Goal: Task Accomplishment & Management: Manage account settings

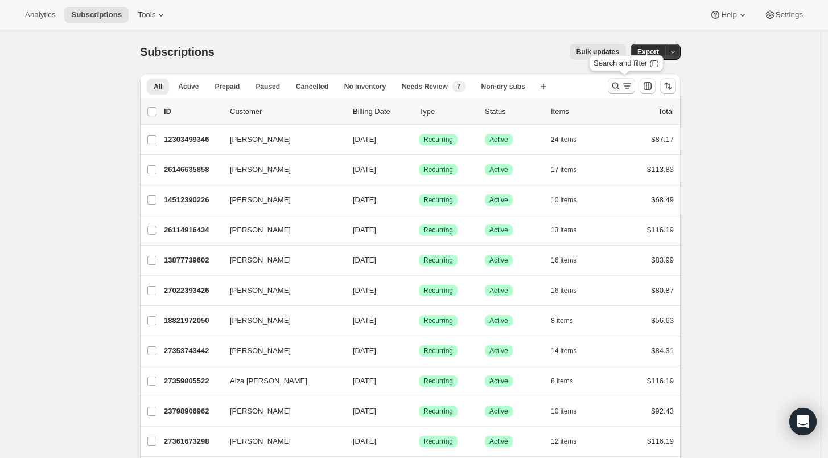
click at [622, 84] on icon "Search and filter results" at bounding box center [615, 85] width 11 height 11
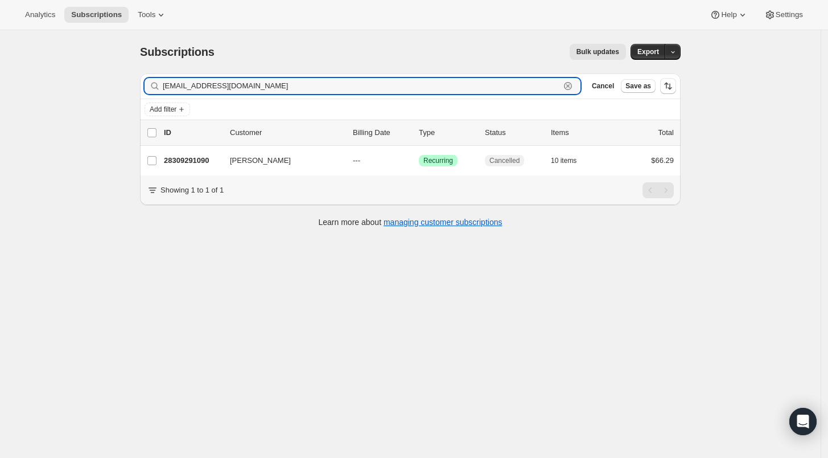
drag, startPoint x: 223, startPoint y: 85, endPoint x: 136, endPoint y: 83, distance: 87.1
click at [136, 83] on div "Filter subscribers [EMAIL_ADDRESS][DOMAIN_NAME] Clear Cancel Save as Add filter…" at bounding box center [406, 151] width 550 height 175
paste input "[EMAIL_ADDRESS]"
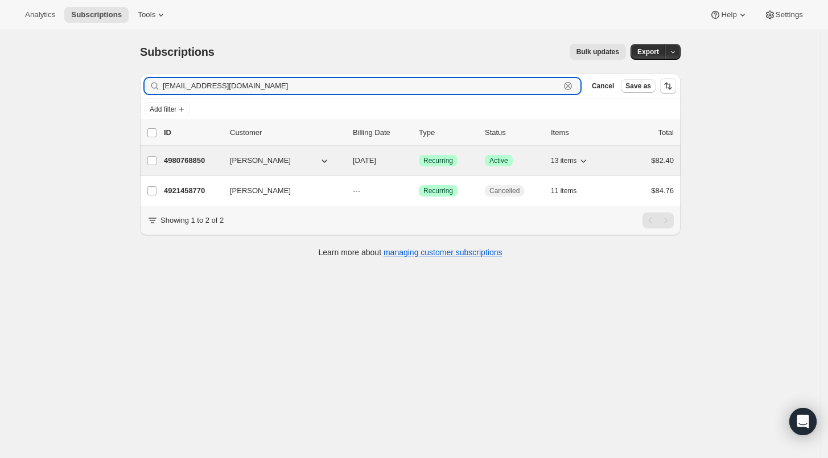
type input "[EMAIL_ADDRESS][DOMAIN_NAME]"
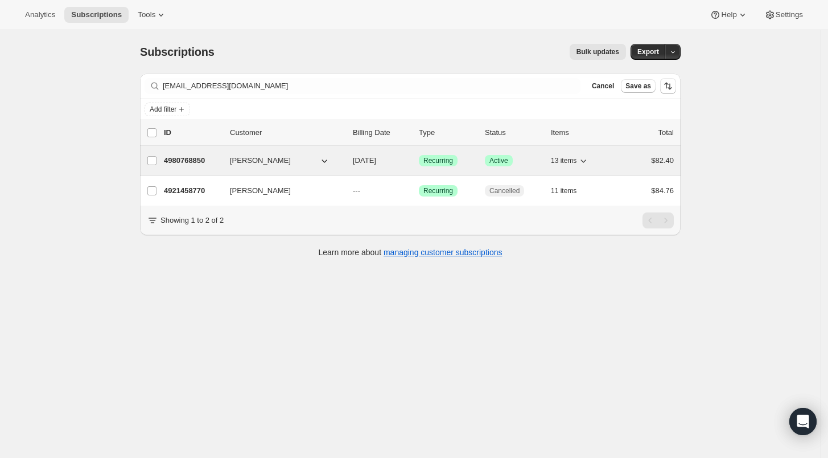
click at [185, 166] on div "4980768850 [PERSON_NAME] [DATE] Success Recurring Success Active 13 items $82.40" at bounding box center [419, 161] width 510 height 16
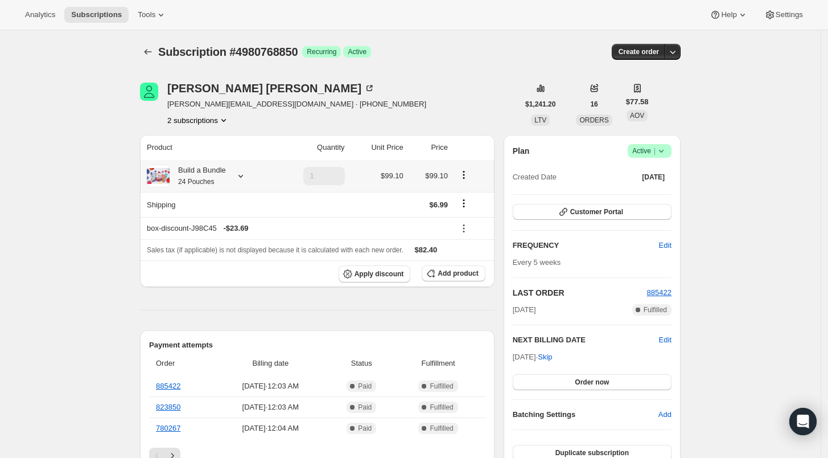
click at [243, 175] on icon at bounding box center [240, 175] width 11 height 11
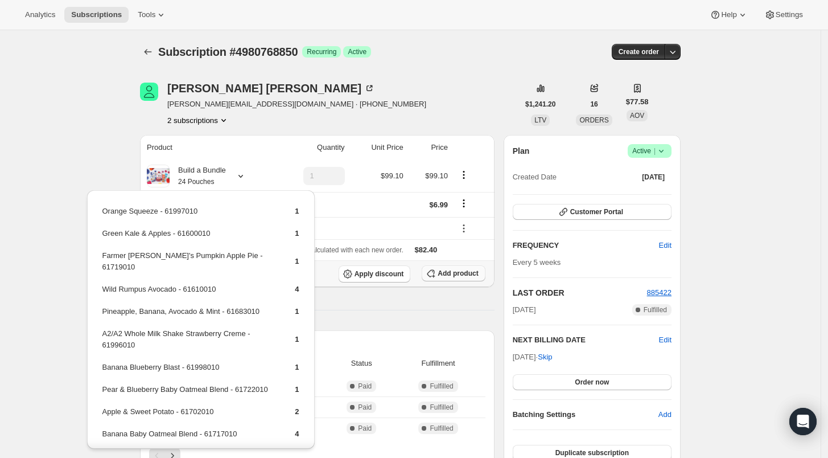
click at [448, 269] on span "Add product" at bounding box center [458, 273] width 40 height 9
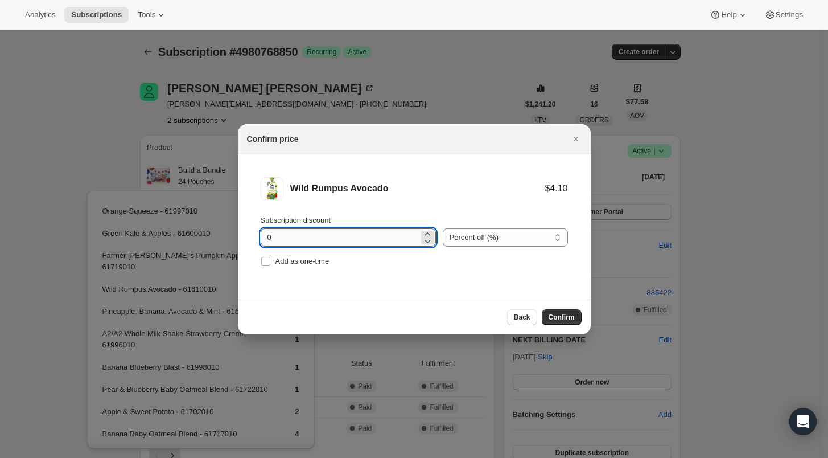
click at [265, 237] on input "0" at bounding box center [340, 237] width 158 height 18
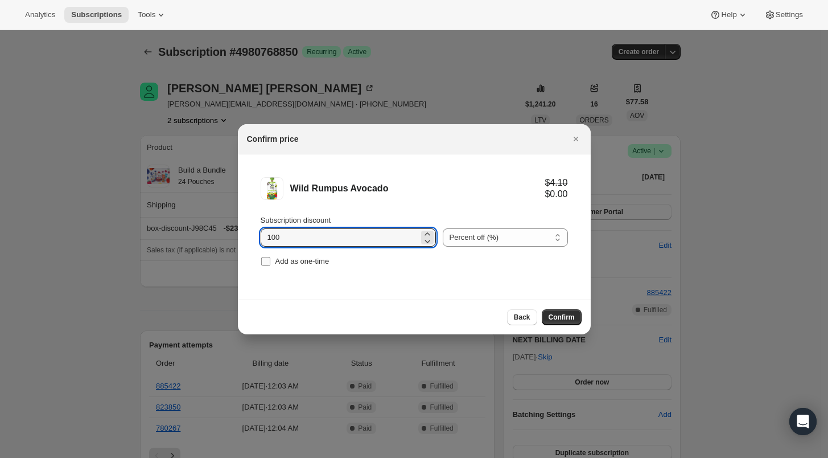
type input "100"
click at [265, 257] on input "Add as one-time" at bounding box center [265, 261] width 9 height 9
checkbox input "true"
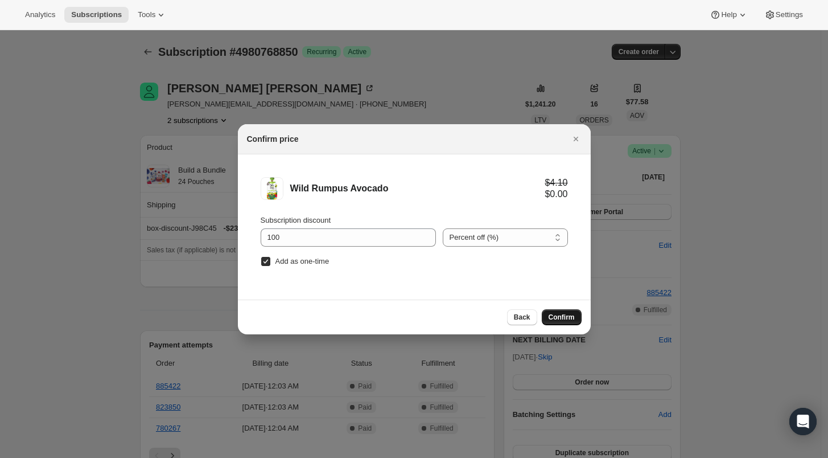
click at [567, 315] on span "Confirm" at bounding box center [562, 317] width 26 height 9
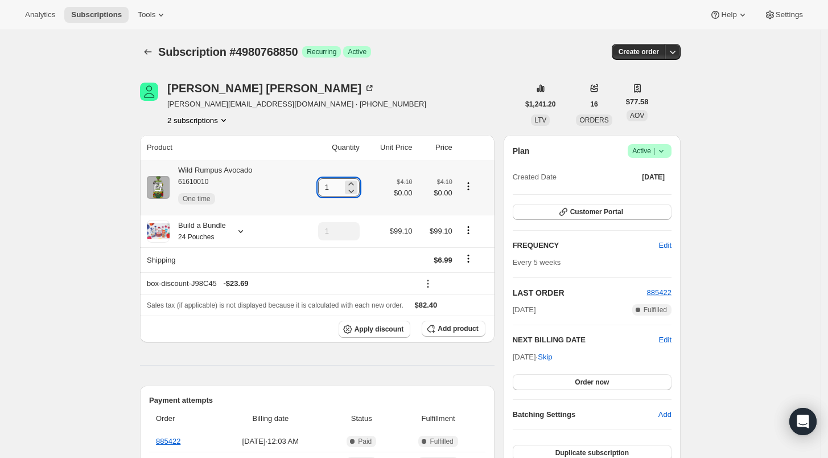
drag, startPoint x: 337, startPoint y: 187, endPoint x: 322, endPoint y: 186, distance: 14.8
click at [322, 186] on input "1" at bounding box center [330, 187] width 24 height 18
type input "4"
click at [154, 49] on icon "Subscriptions" at bounding box center [147, 51] width 11 height 11
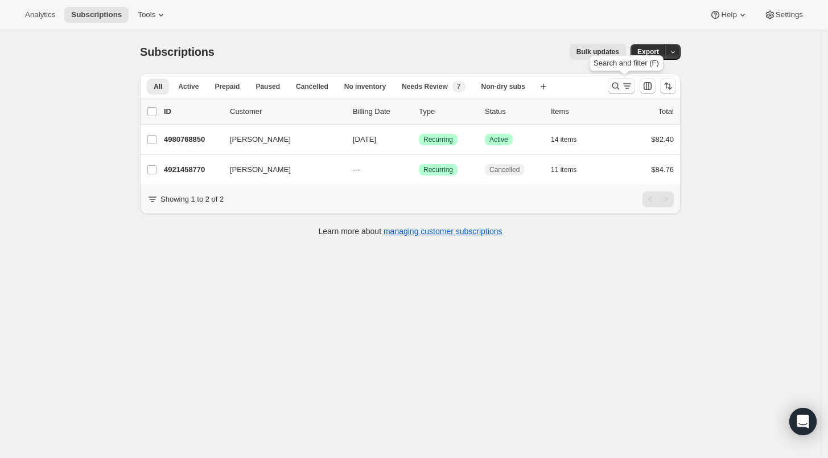
click at [619, 85] on icon "Search and filter results" at bounding box center [615, 85] width 11 height 11
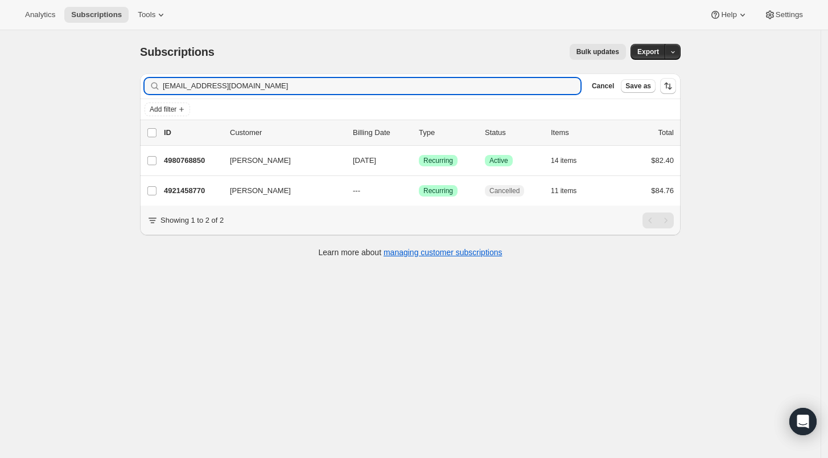
drag, startPoint x: 265, startPoint y: 85, endPoint x: 142, endPoint y: 87, distance: 122.4
click at [144, 88] on div "Filter subscribers [EMAIL_ADDRESS][DOMAIN_NAME] Clear Cancel Save as" at bounding box center [410, 85] width 541 height 25
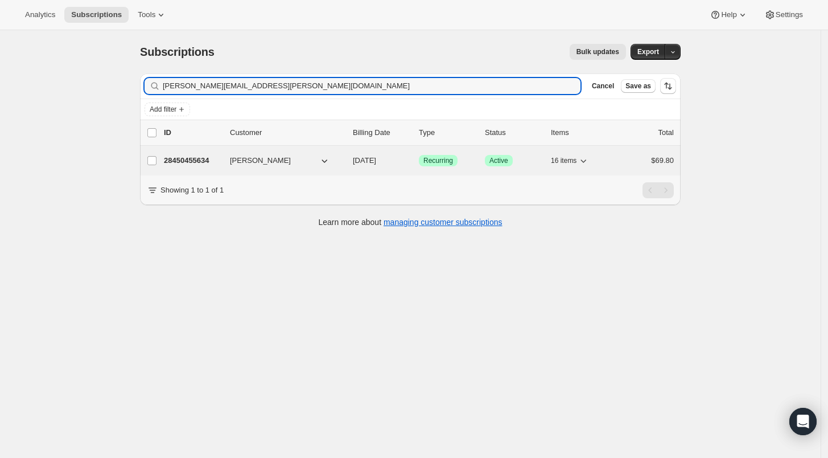
type input "[PERSON_NAME][EMAIL_ADDRESS][PERSON_NAME][DOMAIN_NAME]"
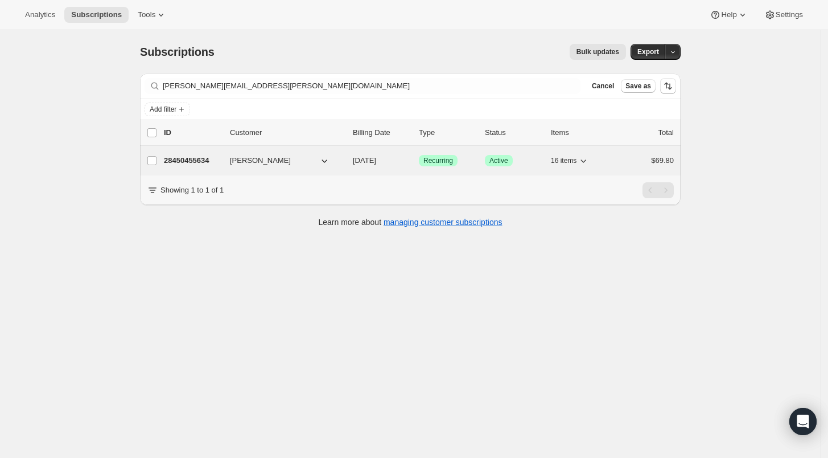
click at [181, 161] on p "28450455634" at bounding box center [192, 160] width 57 height 11
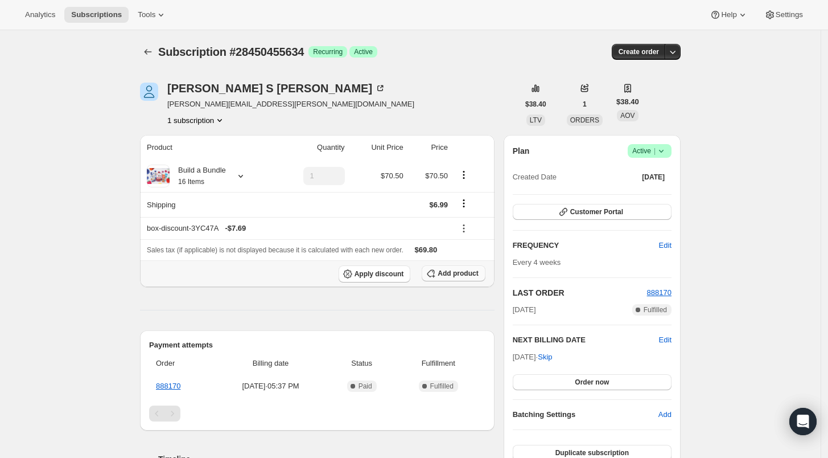
click at [453, 274] on span "Add product" at bounding box center [458, 273] width 40 height 9
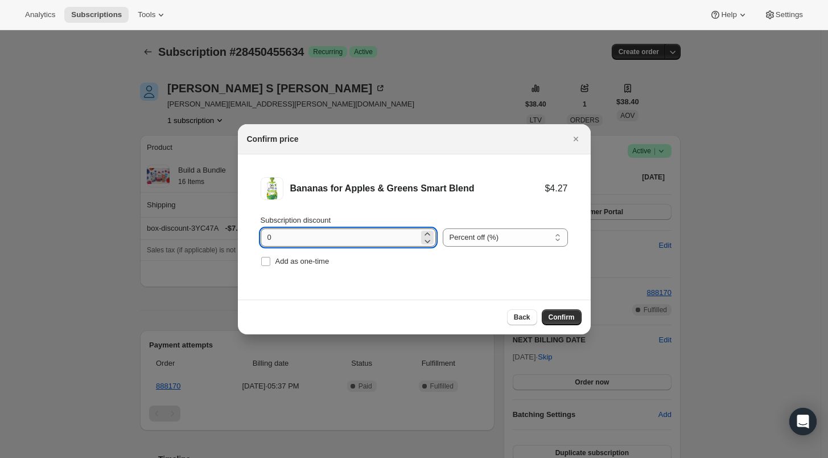
click at [266, 235] on input "0" at bounding box center [340, 237] width 158 height 18
type input "100"
click at [268, 264] on input "Add as one-time" at bounding box center [265, 261] width 9 height 9
checkbox input "true"
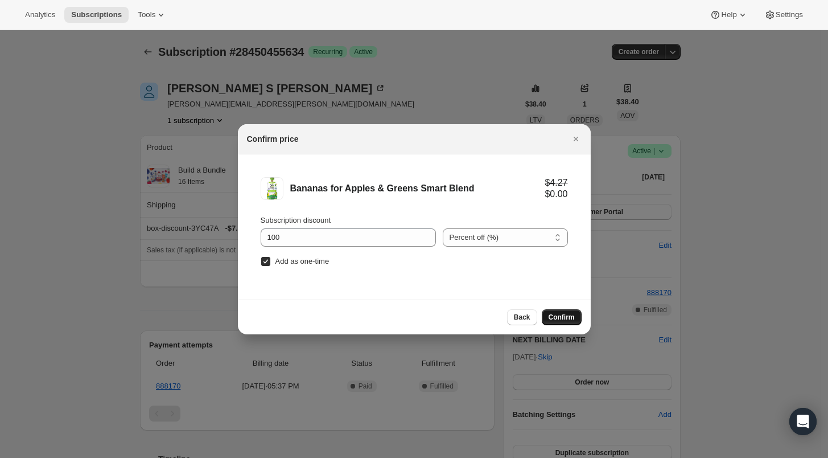
click at [564, 318] on span "Confirm" at bounding box center [562, 317] width 26 height 9
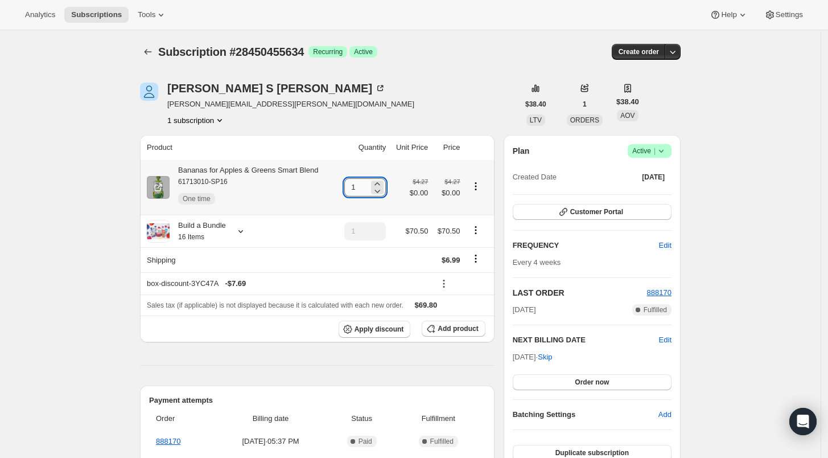
click at [356, 186] on input "1" at bounding box center [356, 187] width 24 height 18
drag, startPoint x: 362, startPoint y: 187, endPoint x: 338, endPoint y: 187, distance: 23.9
click at [338, 187] on tr "Bananas for Apples & Greens Smart Blend 61713010-SP16 One time 1 $4.27 $0.00 $4…" at bounding box center [317, 187] width 355 height 55
type input "3"
click at [154, 51] on icon "Subscriptions" at bounding box center [147, 51] width 11 height 11
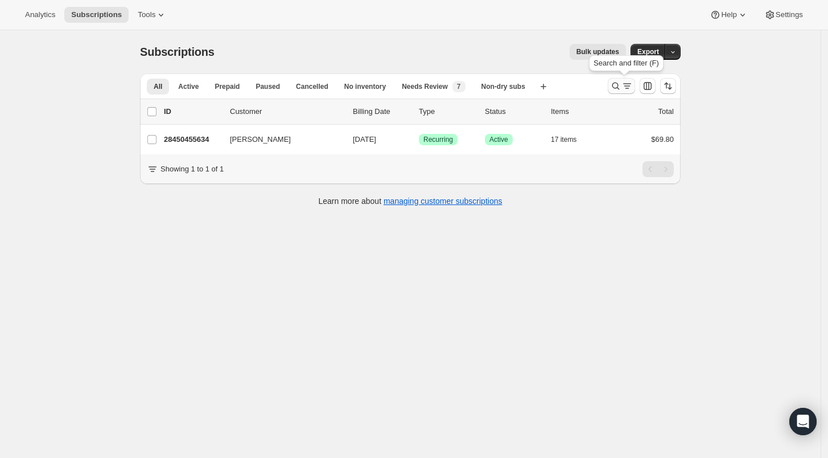
click at [615, 83] on icon "Search and filter results" at bounding box center [615, 85] width 11 height 11
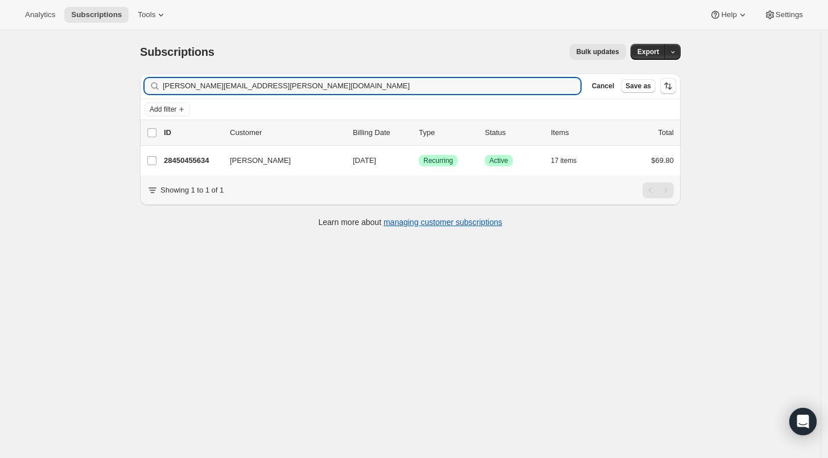
drag, startPoint x: 274, startPoint y: 85, endPoint x: 150, endPoint y: 86, distance: 124.7
click at [150, 86] on div "[PERSON_NAME][EMAIL_ADDRESS][PERSON_NAME][DOMAIN_NAME] Clear" at bounding box center [363, 86] width 436 height 16
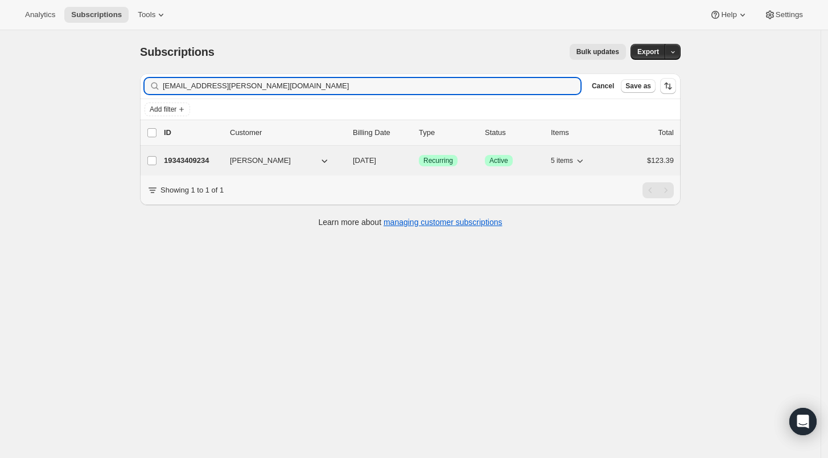
type input "[EMAIL_ADDRESS][PERSON_NAME][DOMAIN_NAME]"
click at [192, 162] on p "19343409234" at bounding box center [192, 160] width 57 height 11
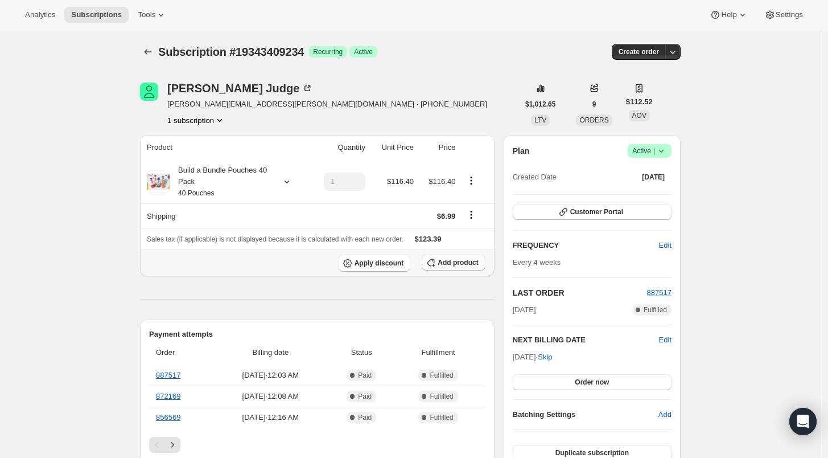
click at [456, 260] on span "Add product" at bounding box center [458, 262] width 40 height 9
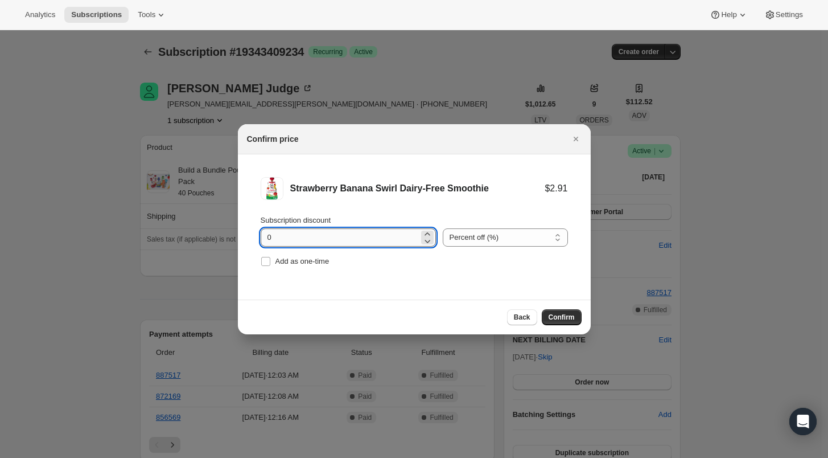
click at [264, 236] on input "0" at bounding box center [340, 237] width 158 height 18
type input "100"
drag, startPoint x: 266, startPoint y: 265, endPoint x: 309, endPoint y: 264, distance: 43.3
click at [266, 264] on input "Add as one-time" at bounding box center [265, 261] width 9 height 9
checkbox input "true"
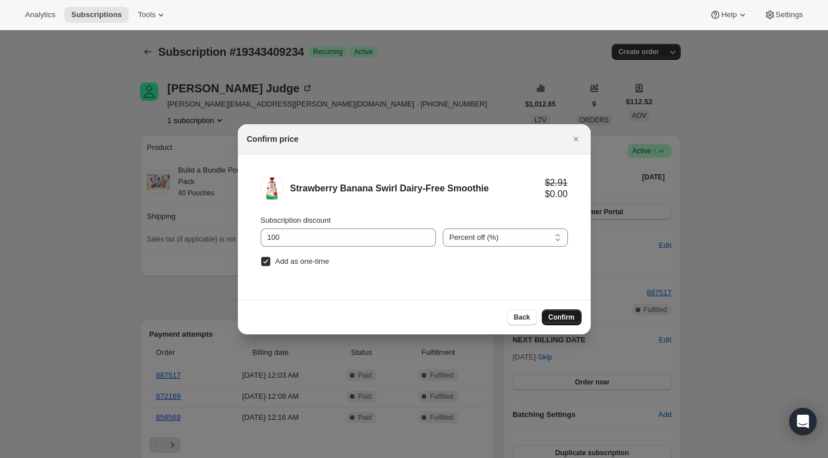
click at [566, 319] on span "Confirm" at bounding box center [562, 317] width 26 height 9
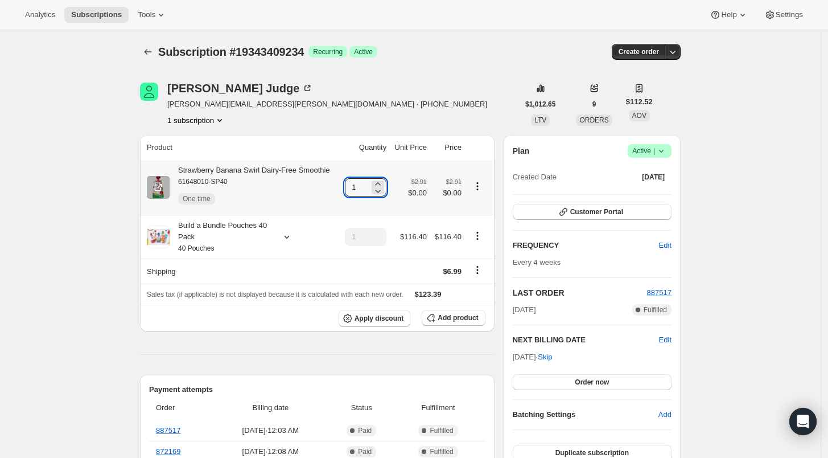
drag, startPoint x: 363, startPoint y: 186, endPoint x: 342, endPoint y: 185, distance: 20.5
click at [342, 185] on td "1" at bounding box center [365, 187] width 50 height 55
drag, startPoint x: 363, startPoint y: 184, endPoint x: 349, endPoint y: 184, distance: 13.7
click at [349, 184] on input "4" at bounding box center [357, 187] width 24 height 18
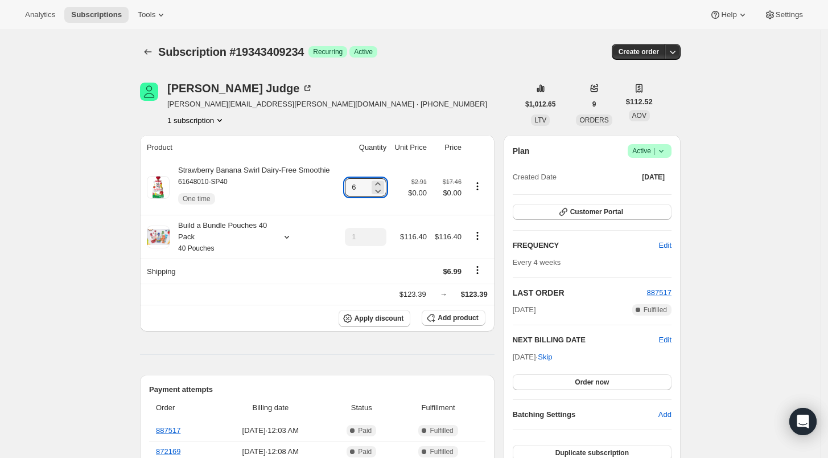
type input "6"
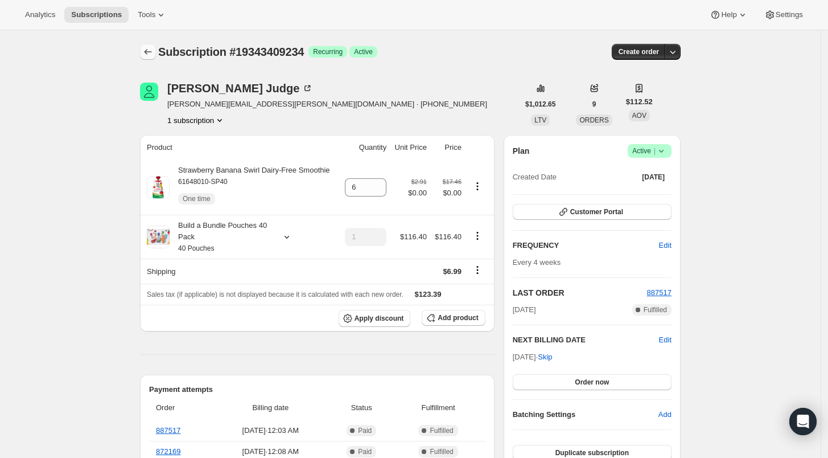
click at [153, 54] on icon "Subscriptions" at bounding box center [147, 51] width 11 height 11
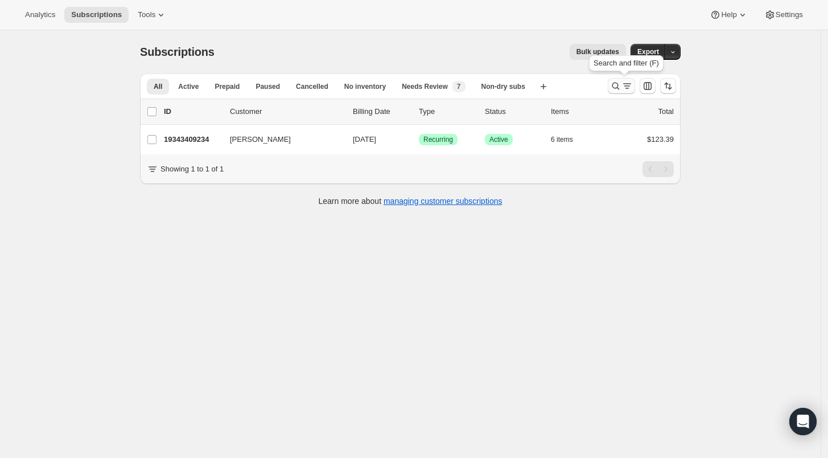
click at [619, 86] on icon "Search and filter results" at bounding box center [615, 85] width 11 height 11
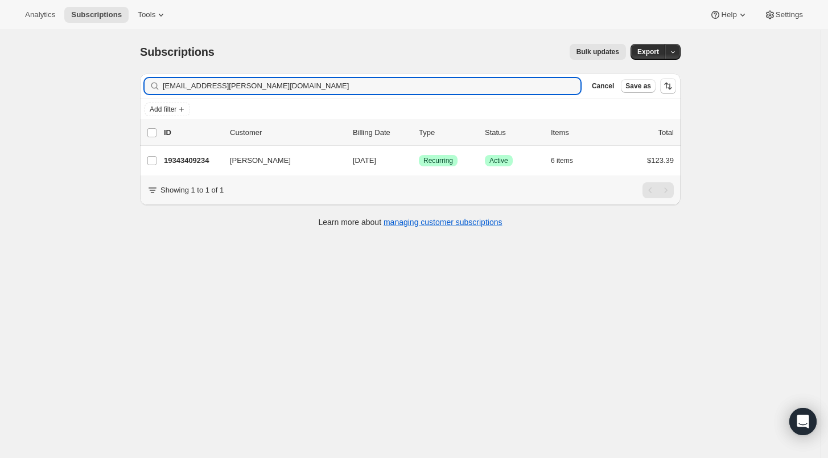
drag, startPoint x: 245, startPoint y: 88, endPoint x: 126, endPoint y: 84, distance: 119.1
click at [126, 84] on div "Subscriptions. This page is ready Subscriptions Bulk updates More actions Bulk …" at bounding box center [410, 259] width 821 height 458
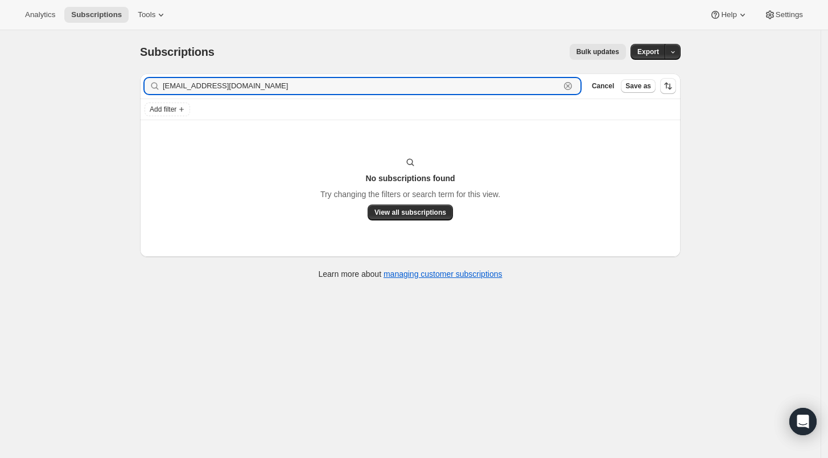
drag, startPoint x: 304, startPoint y: 87, endPoint x: 111, endPoint y: 75, distance: 193.4
click at [111, 75] on div "Subscriptions. This page is ready Subscriptions Bulk updates More actions Bulk …" at bounding box center [410, 259] width 821 height 458
paste input "kbalderas802"
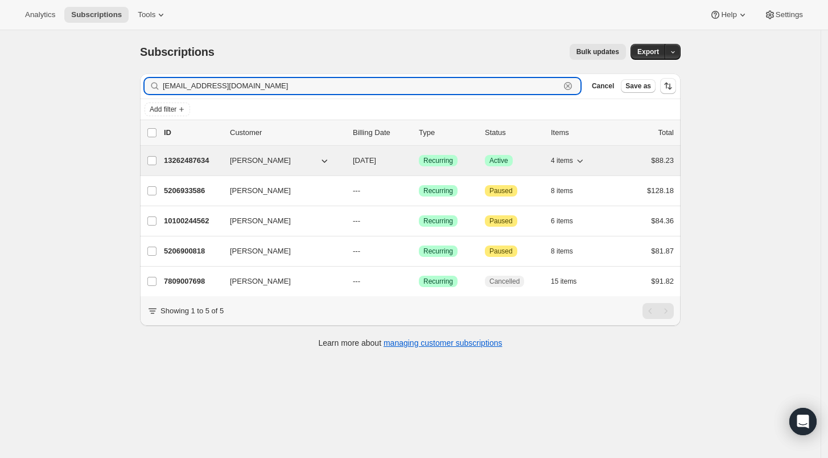
type input "[EMAIL_ADDRESS][DOMAIN_NAME]"
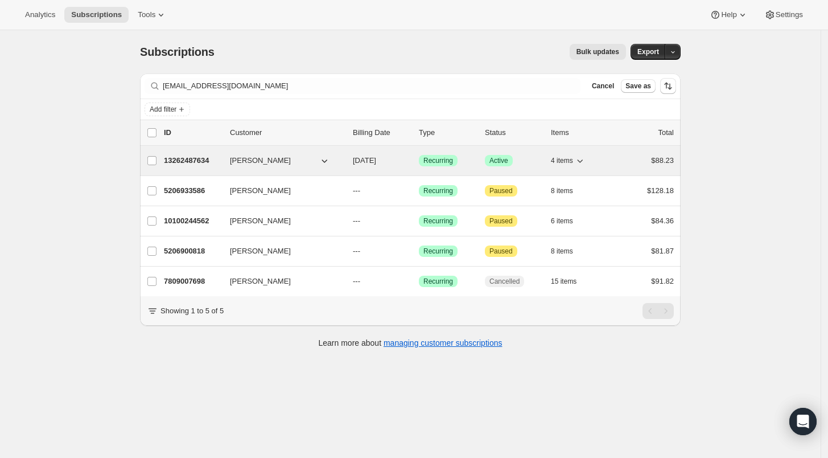
click at [191, 159] on p "13262487634" at bounding box center [192, 160] width 57 height 11
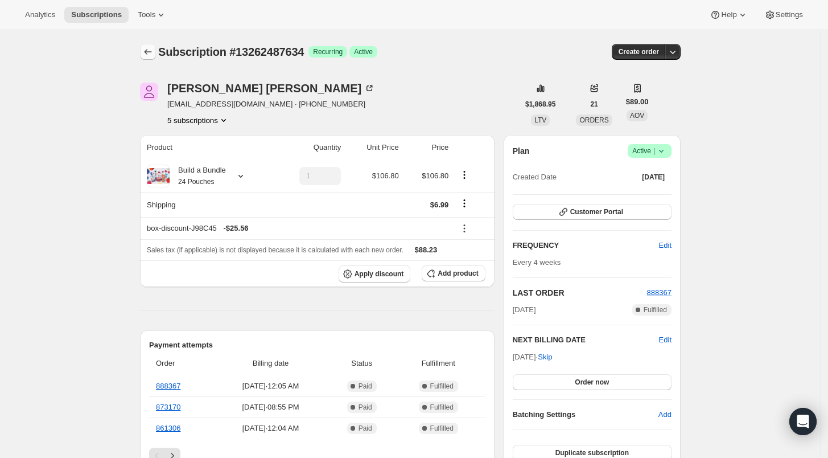
click at [146, 51] on icon "Subscriptions" at bounding box center [147, 51] width 11 height 11
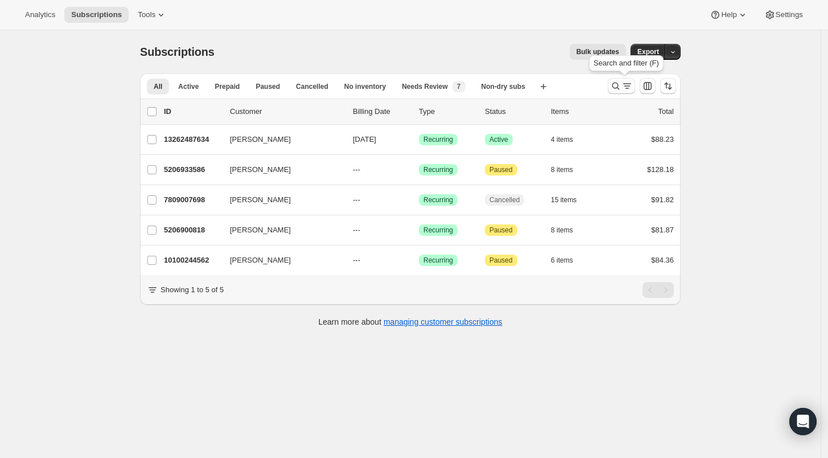
click at [615, 84] on icon "Search and filter results" at bounding box center [615, 85] width 11 height 11
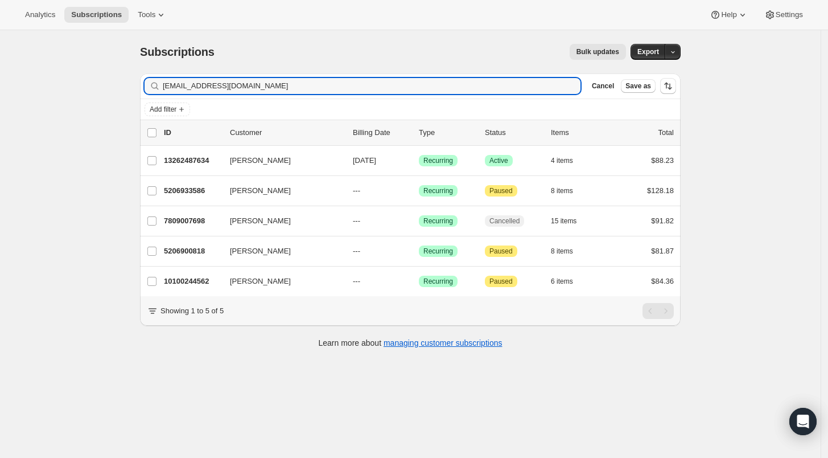
drag, startPoint x: 270, startPoint y: 86, endPoint x: 128, endPoint y: 82, distance: 142.4
click at [128, 82] on div "Subscriptions. This page is ready Subscriptions Bulk updates More actions Bulk …" at bounding box center [410, 259] width 821 height 458
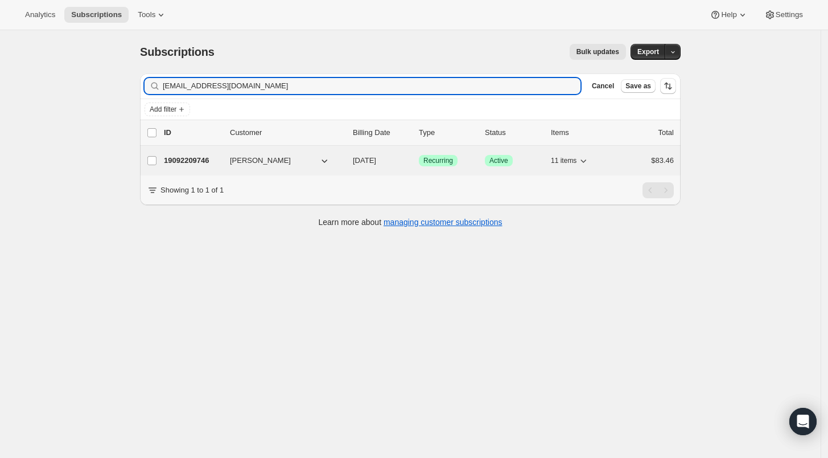
type input "[EMAIL_ADDRESS][DOMAIN_NAME]"
click at [175, 158] on p "19092209746" at bounding box center [192, 160] width 57 height 11
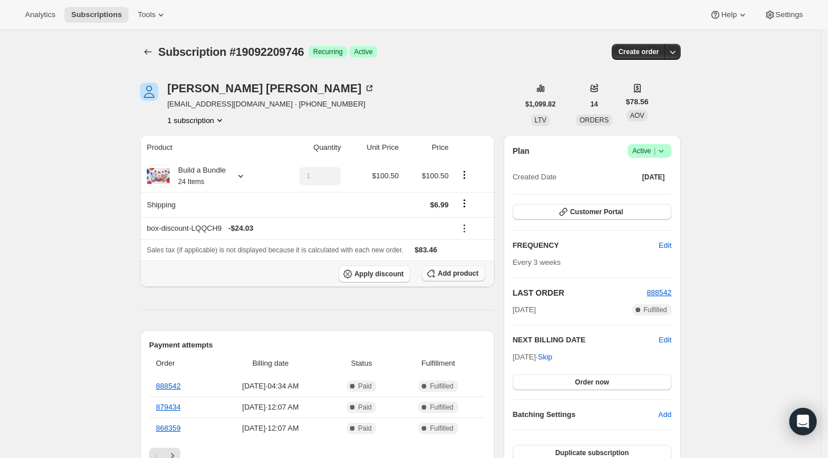
click at [459, 273] on span "Add product" at bounding box center [458, 273] width 40 height 9
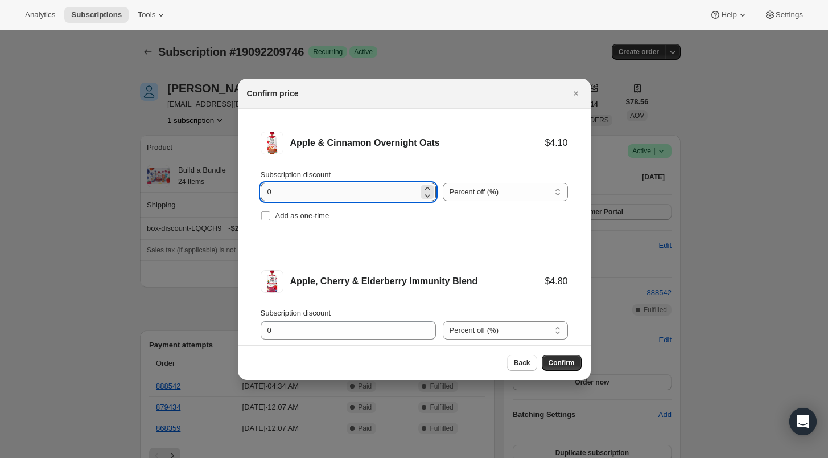
click at [269, 196] on input "0" at bounding box center [340, 192] width 158 height 18
type input "100"
click at [265, 214] on input "Add as one-time" at bounding box center [265, 215] width 9 height 9
checkbox input "true"
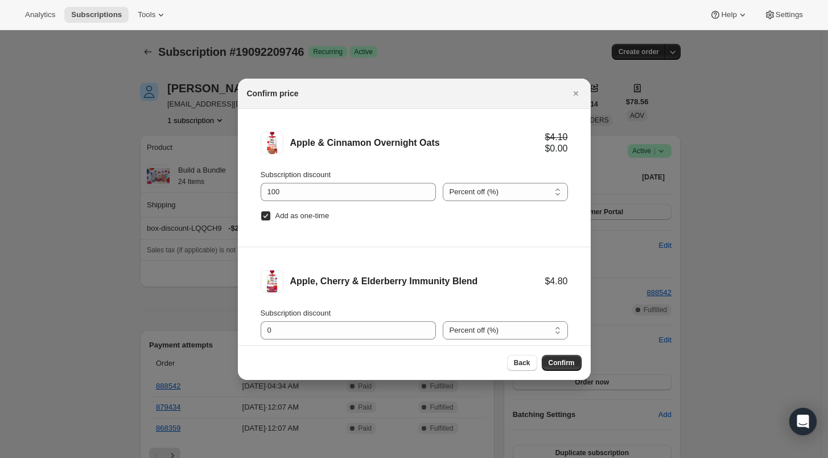
scroll to position [47, 0]
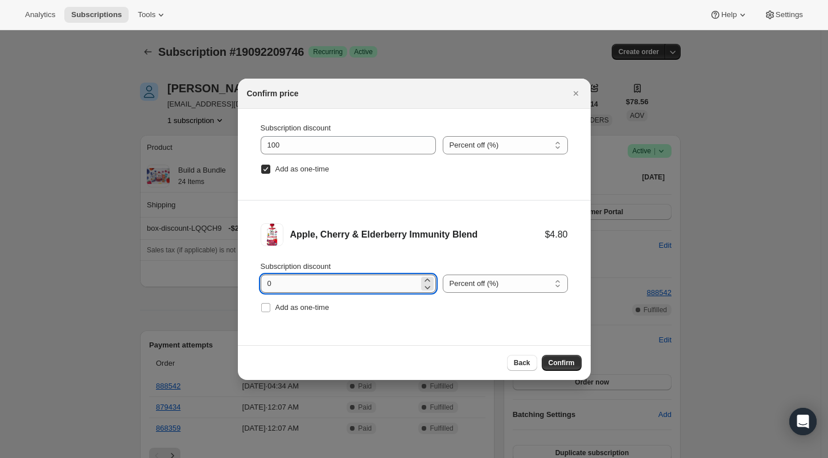
click at [266, 282] on input "0" at bounding box center [340, 283] width 158 height 18
type input "100"
click at [264, 307] on input "Add as one-time" at bounding box center [265, 307] width 9 height 9
checkbox input "true"
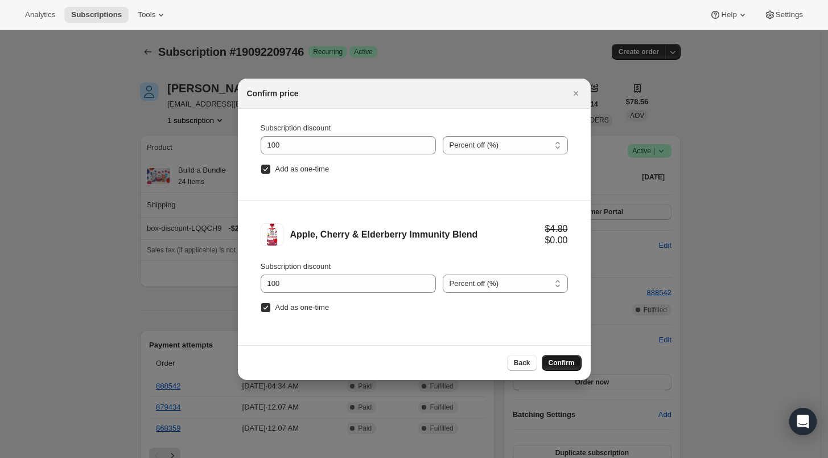
click at [571, 363] on span "Confirm" at bounding box center [562, 362] width 26 height 9
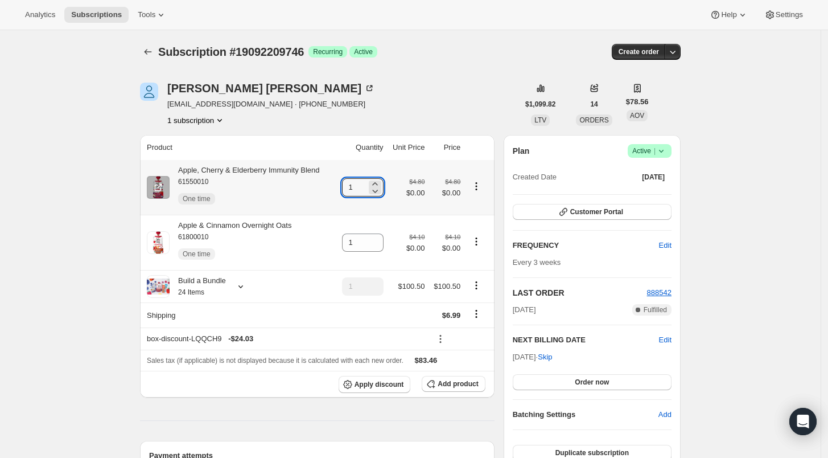
click at [342, 188] on td "1" at bounding box center [361, 187] width 52 height 55
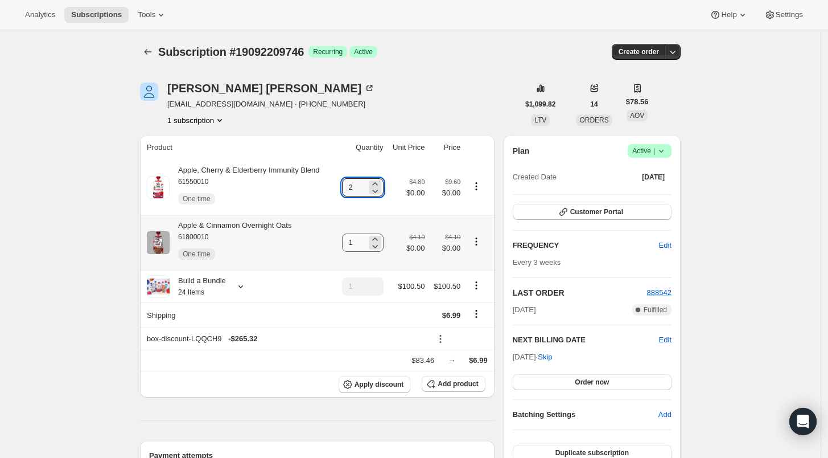
type input "2"
drag, startPoint x: 356, startPoint y: 239, endPoint x: 347, endPoint y: 239, distance: 9.7
click at [347, 239] on input "1" at bounding box center [354, 242] width 24 height 18
type input "2"
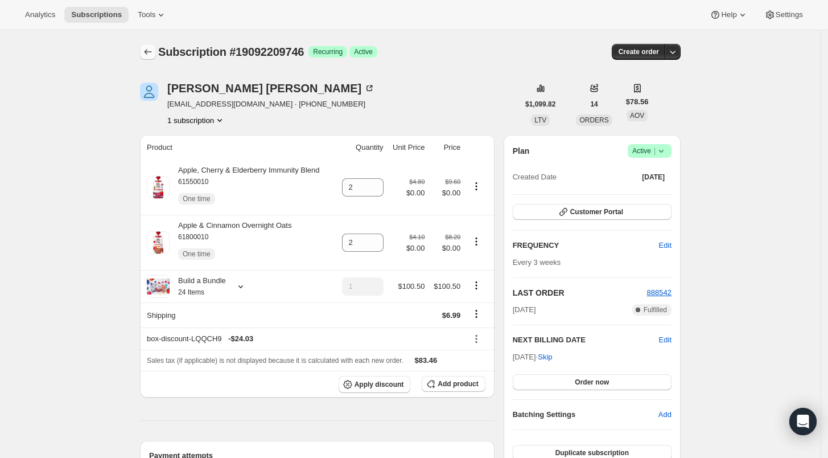
click at [146, 48] on icon "Subscriptions" at bounding box center [147, 51] width 11 height 11
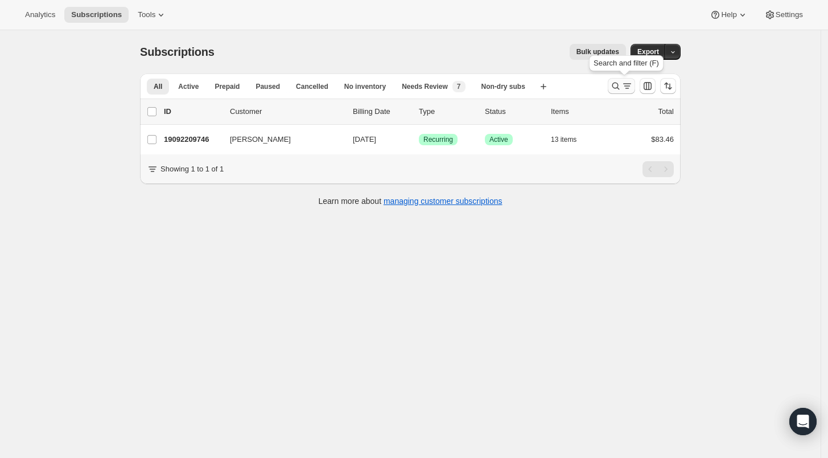
click at [617, 89] on icon "Search and filter results" at bounding box center [615, 85] width 11 height 11
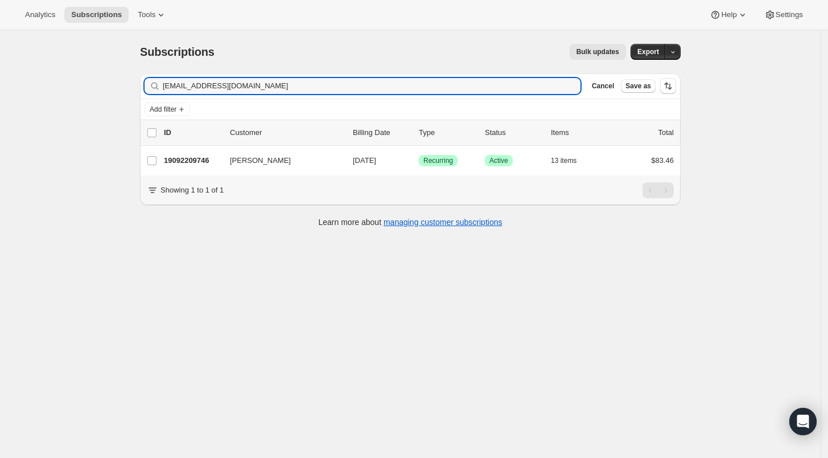
drag, startPoint x: 240, startPoint y: 84, endPoint x: 132, endPoint y: 83, distance: 108.2
click at [132, 83] on div "Subscriptions. This page is ready Subscriptions Bulk updates More actions Bulk …" at bounding box center [410, 134] width 568 height 209
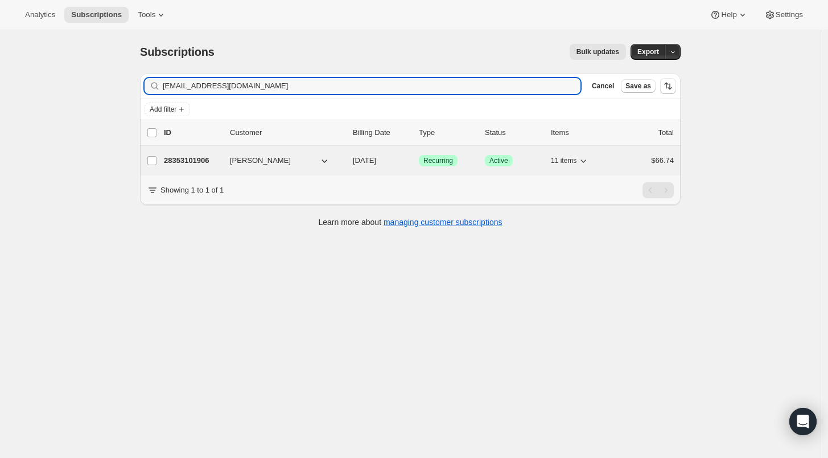
type input "[EMAIL_ADDRESS][DOMAIN_NAME]"
click at [177, 158] on p "28353101906" at bounding box center [192, 160] width 57 height 11
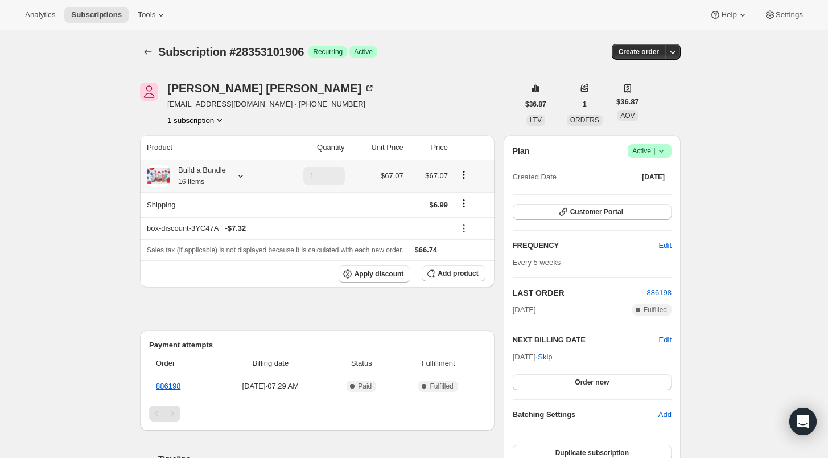
click at [231, 177] on div "Build a Bundle 16 Items" at bounding box center [209, 176] width 125 height 23
click at [240, 178] on icon at bounding box center [240, 175] width 11 height 11
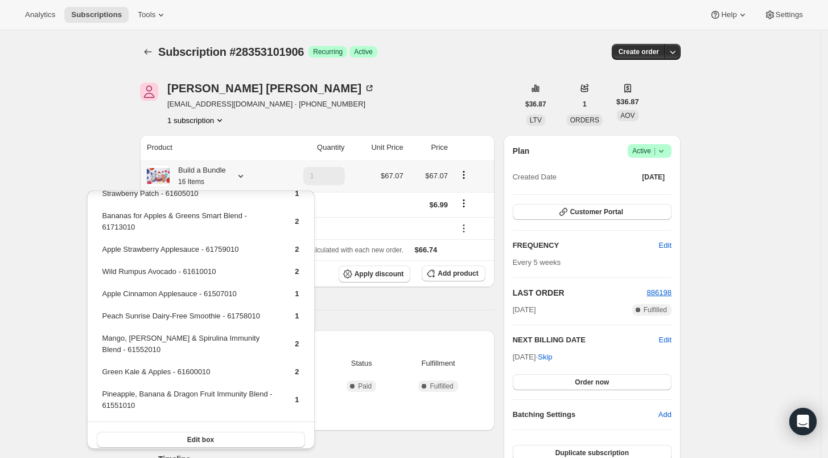
scroll to position [91, 0]
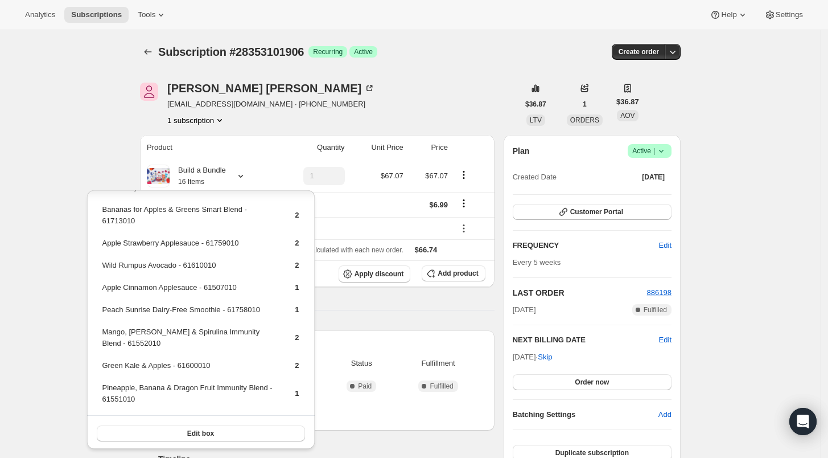
click at [81, 310] on div "Subscription #28353101906. This page is ready Subscription #28353101906 Success…" at bounding box center [410, 405] width 821 height 751
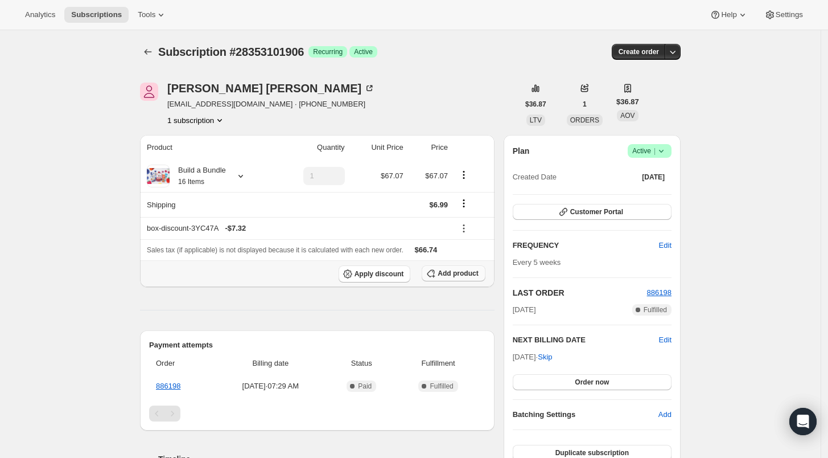
click at [447, 269] on span "Add product" at bounding box center [458, 273] width 40 height 9
click at [445, 274] on span "Add product" at bounding box center [458, 273] width 40 height 9
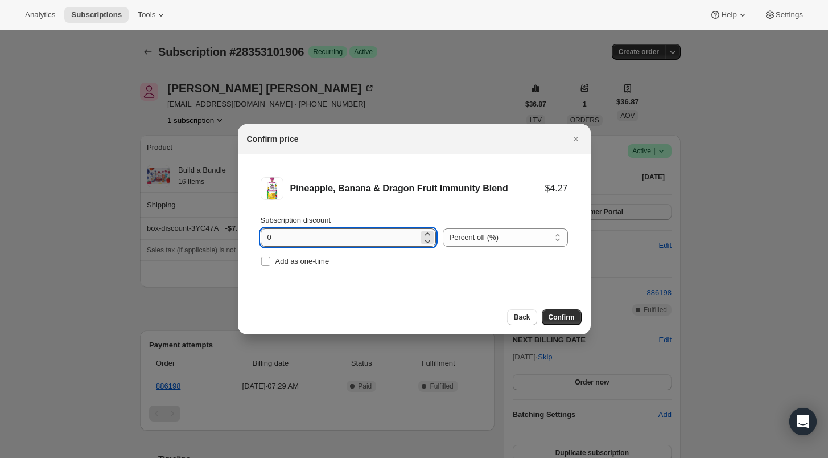
click at [264, 236] on input "0" at bounding box center [340, 237] width 158 height 18
type input "100"
click at [268, 262] on input "Add as one-time" at bounding box center [265, 261] width 9 height 9
checkbox input "true"
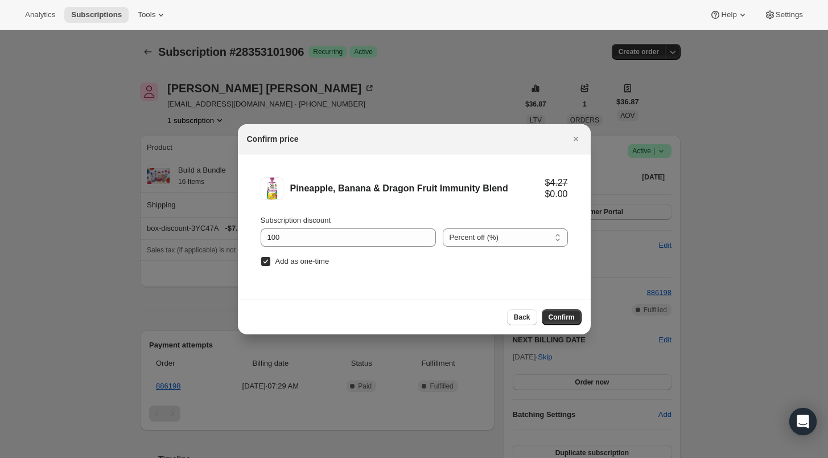
click at [566, 315] on span "Confirm" at bounding box center [562, 317] width 26 height 9
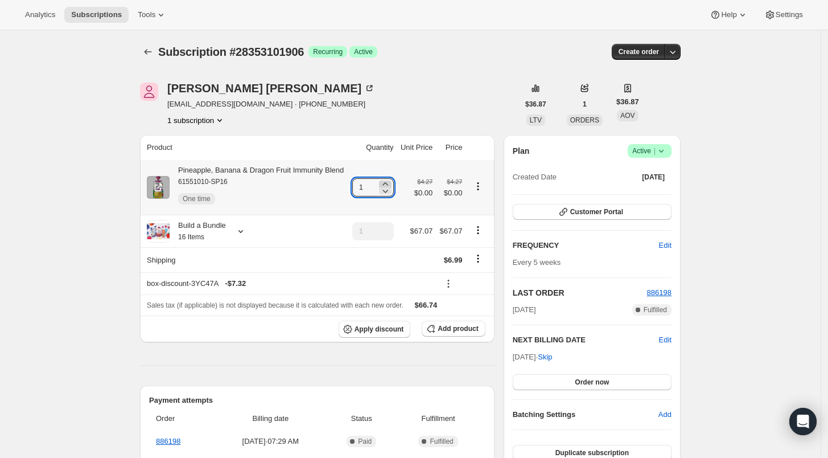
click at [389, 182] on icon at bounding box center [385, 183] width 11 height 11
type input "3"
